Goal: Information Seeking & Learning: Learn about a topic

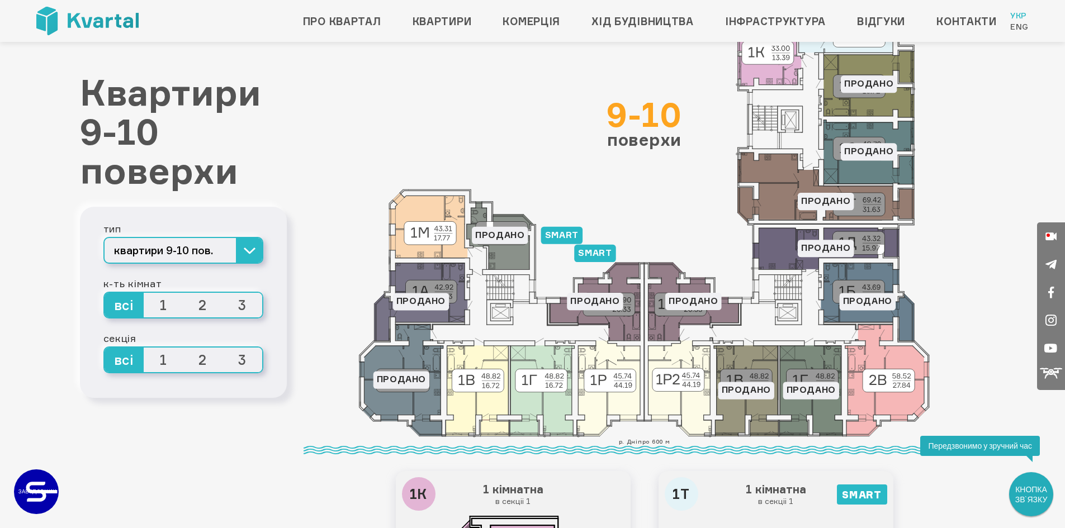
scroll to position [56, 0]
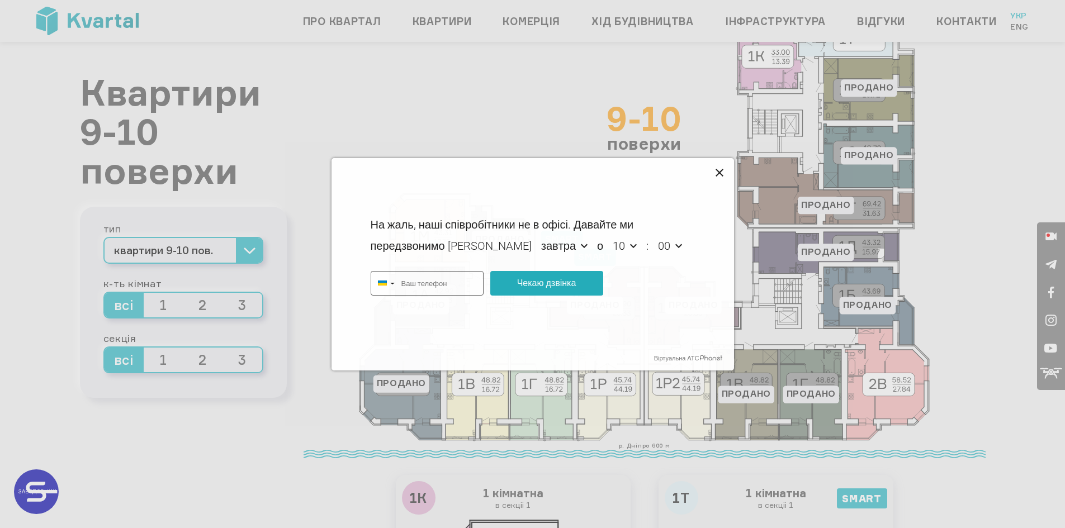
click at [718, 173] on icon at bounding box center [719, 173] width 8 height 8
type input "+380687362001"
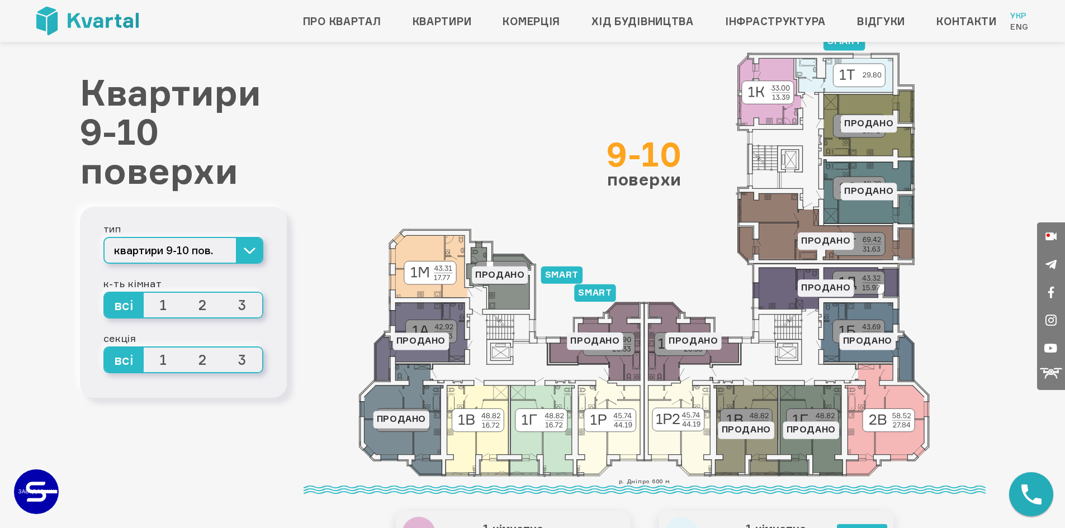
scroll to position [0, 0]
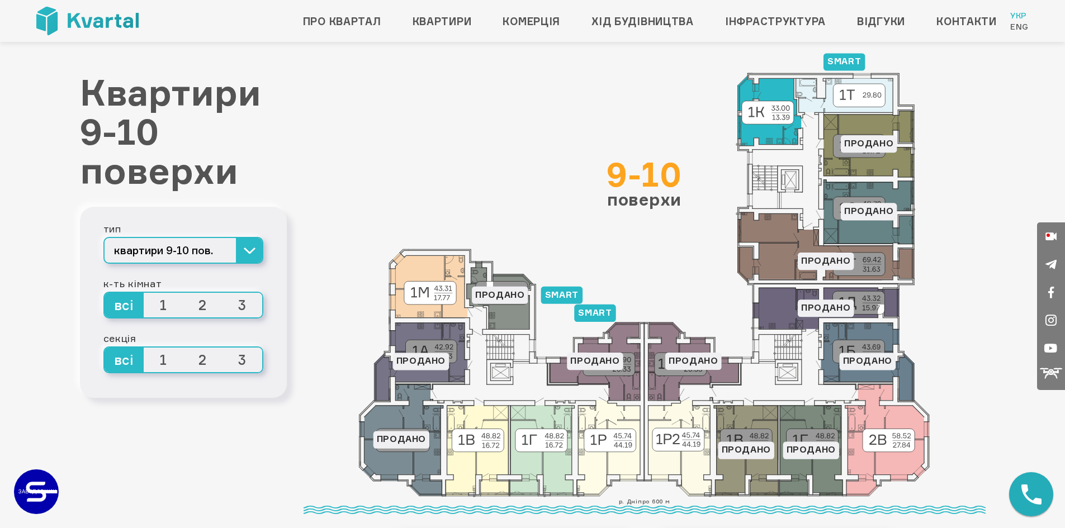
click at [772, 89] on icon at bounding box center [770, 110] width 64 height 70
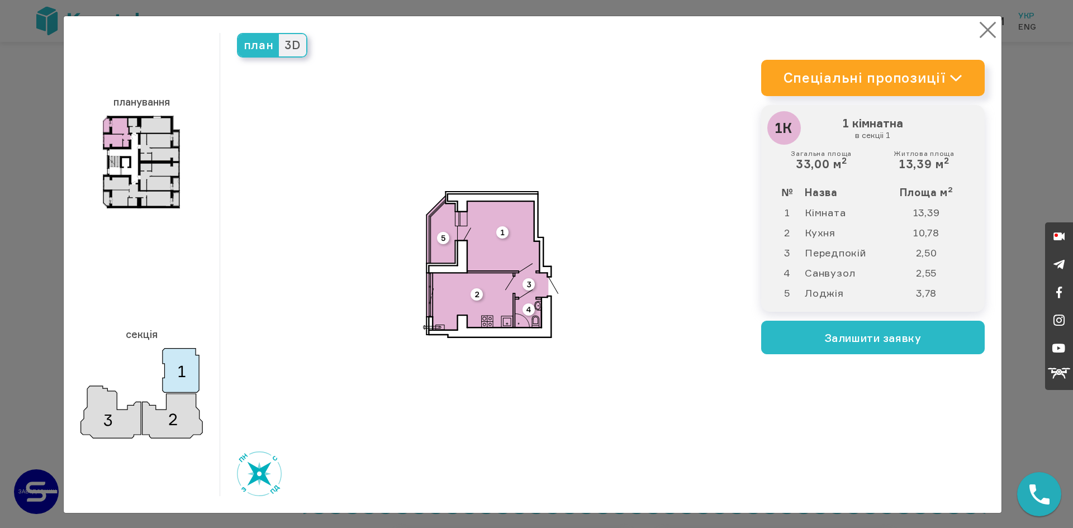
click at [985, 26] on button "×" at bounding box center [988, 30] width 22 height 22
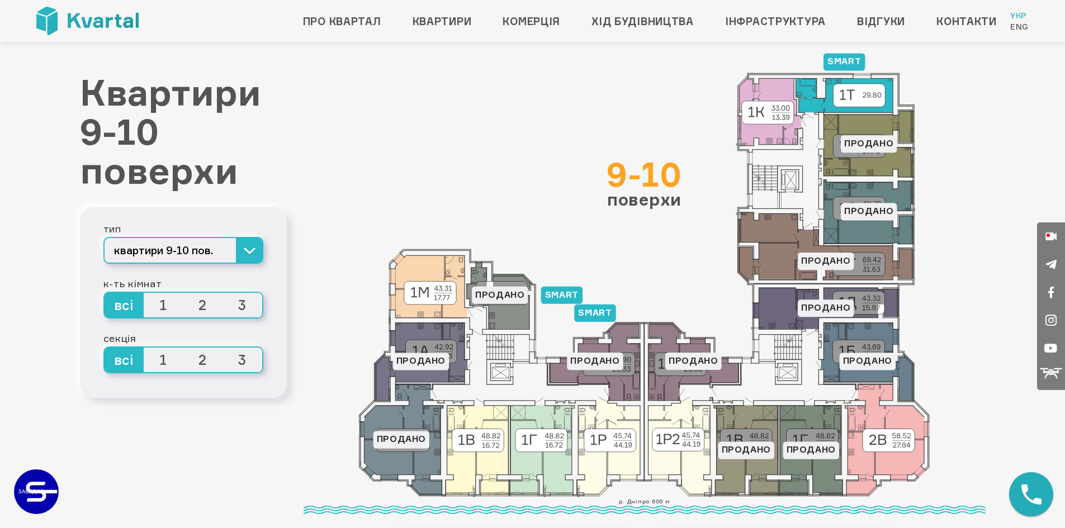
click at [884, 83] on icon at bounding box center [844, 95] width 97 height 34
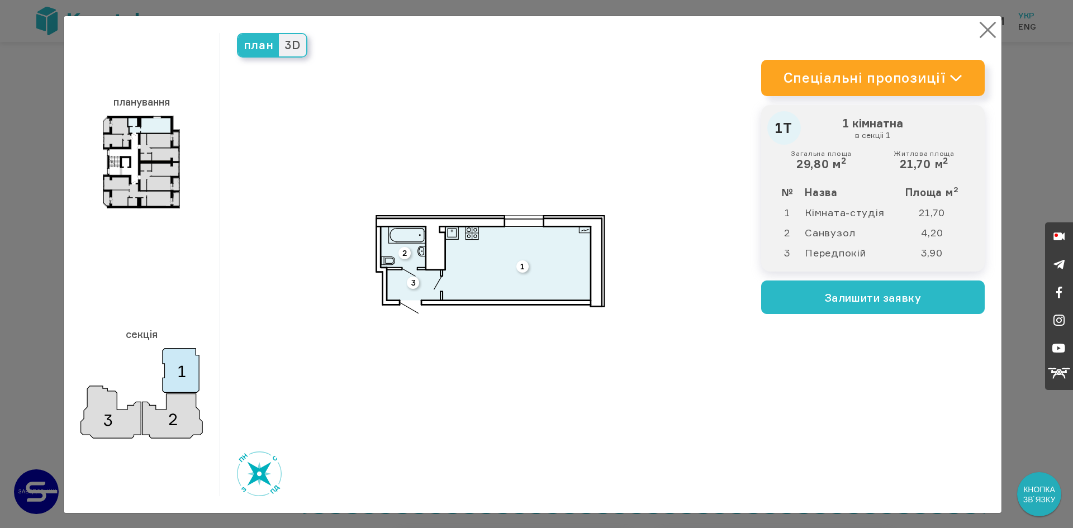
click at [983, 30] on button "×" at bounding box center [988, 30] width 22 height 22
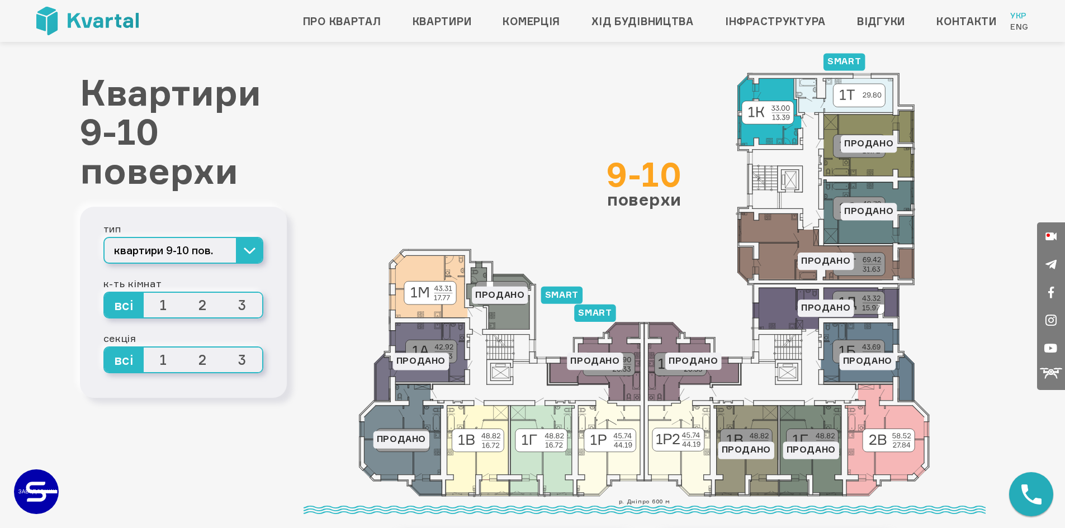
click at [785, 87] on icon at bounding box center [770, 110] width 64 height 70
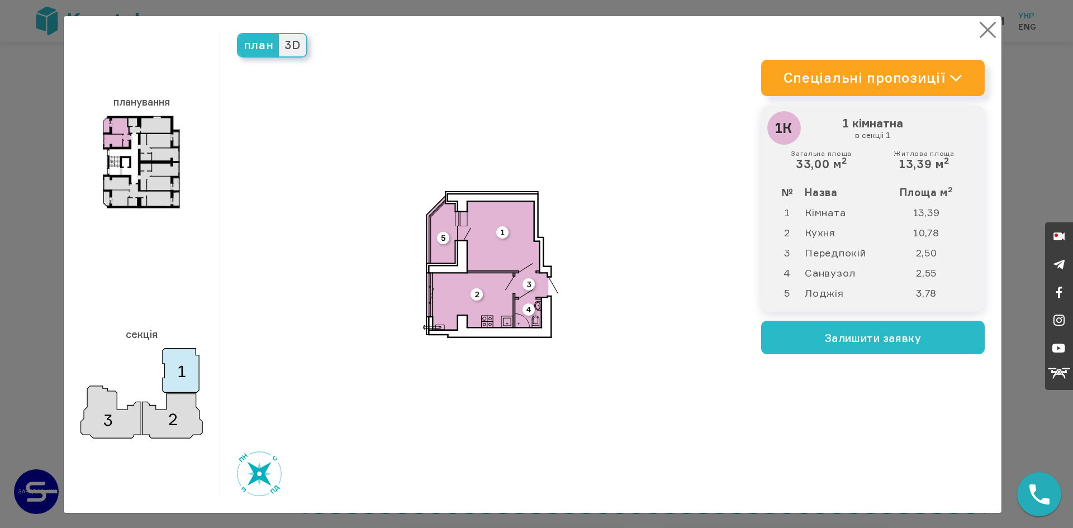
click at [982, 28] on button "×" at bounding box center [988, 30] width 22 height 22
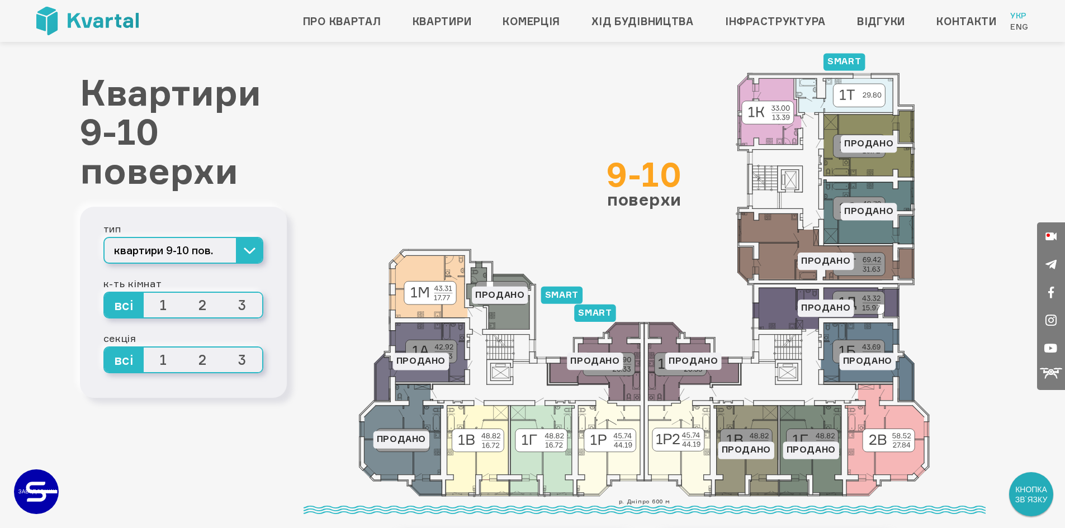
click at [622, 382] on icon at bounding box center [595, 362] width 90 height 78
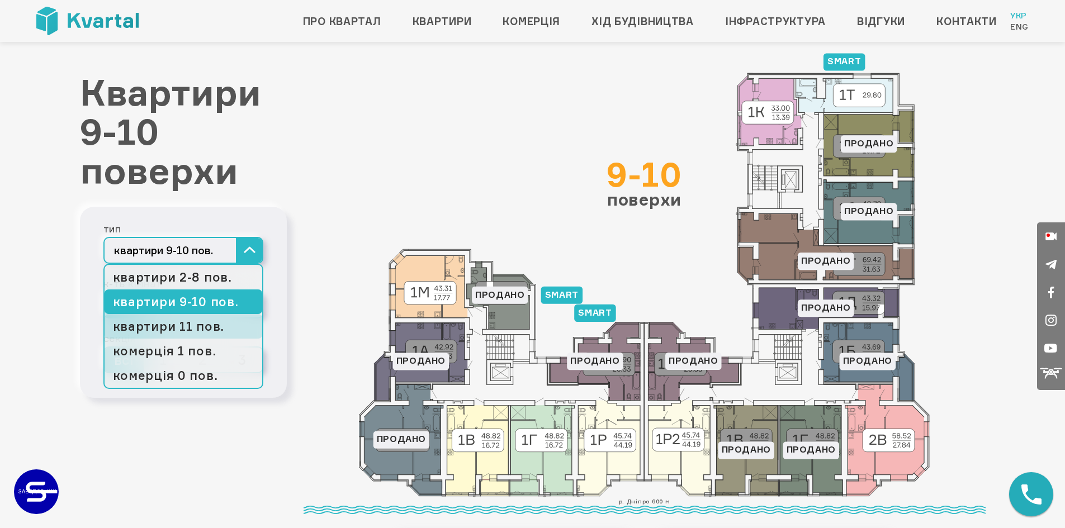
click at [197, 328] on link "квартири 11 пов." at bounding box center [184, 326] width 158 height 25
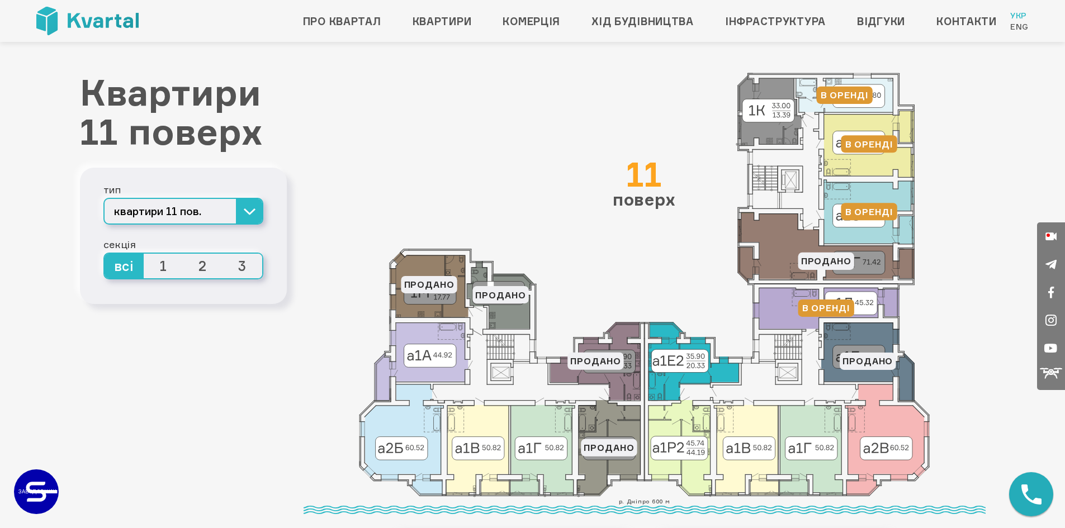
click at [665, 377] on icon at bounding box center [693, 362] width 90 height 78
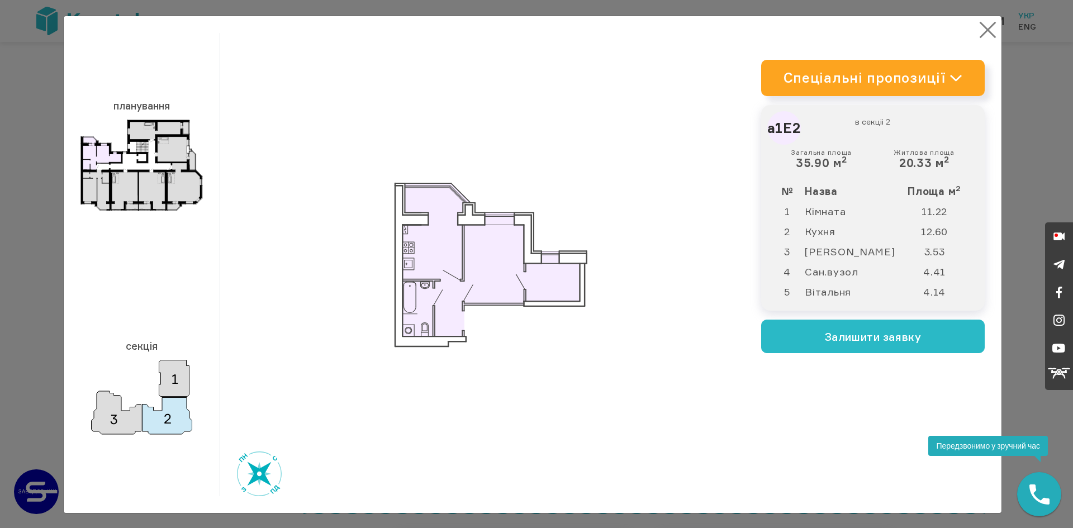
click at [980, 33] on button "×" at bounding box center [988, 30] width 22 height 22
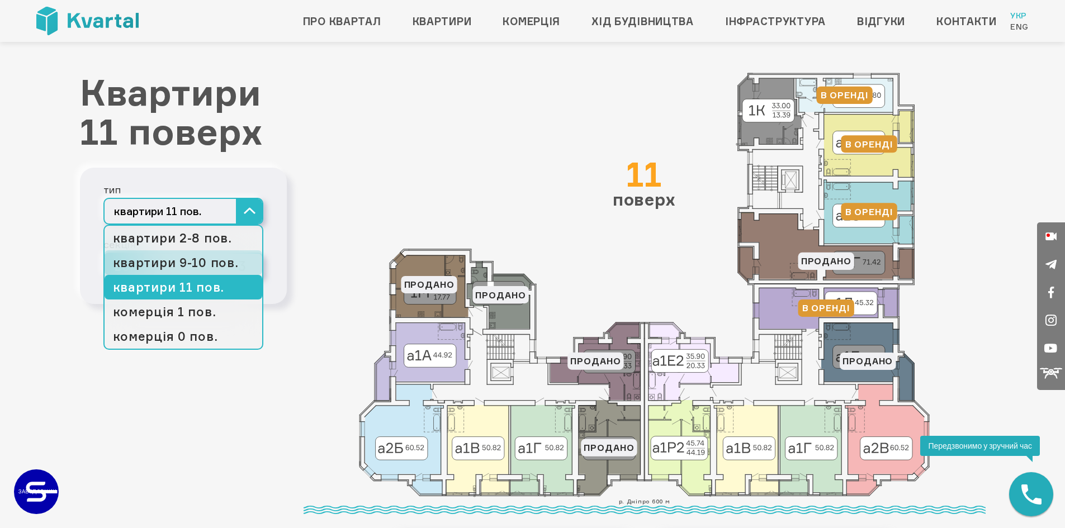
click at [178, 261] on link "квартири 9-10 пов." at bounding box center [184, 262] width 158 height 25
